Goal: Find specific page/section: Find specific page/section

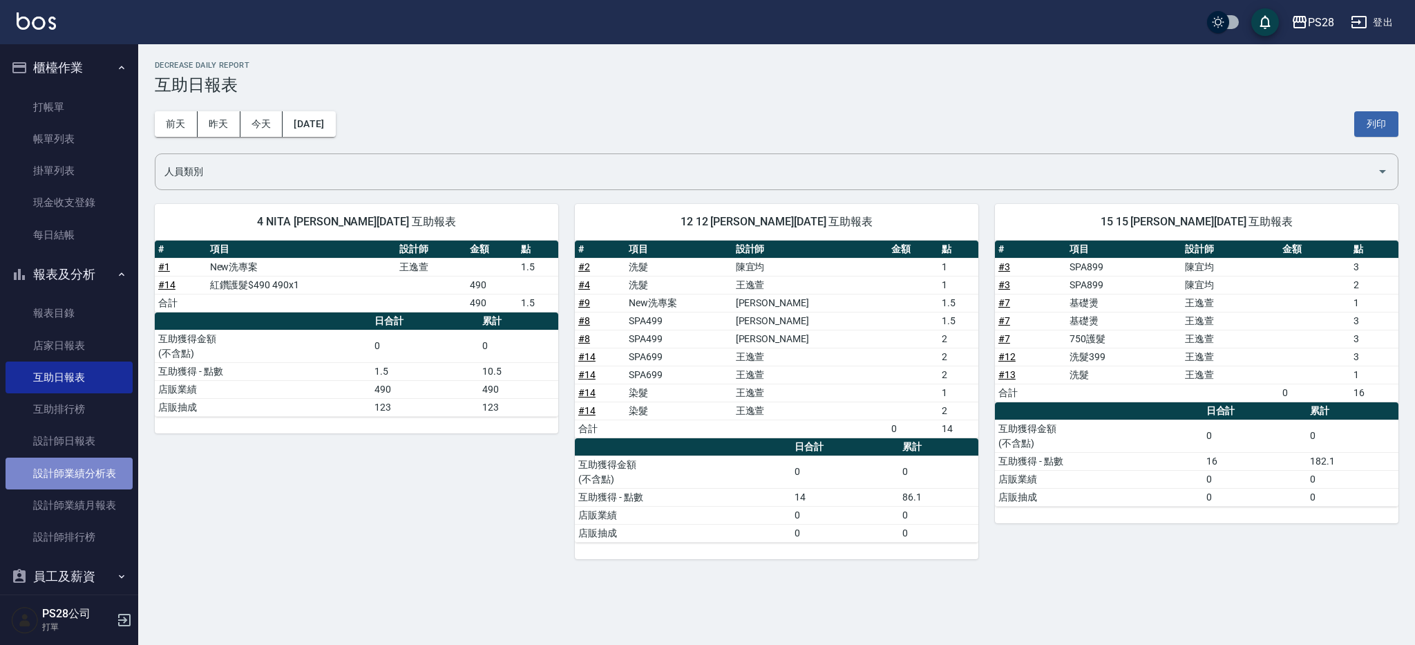
click at [97, 462] on link "設計師業績分析表" at bounding box center [69, 473] width 127 height 32
